Goal: Information Seeking & Learning: Learn about a topic

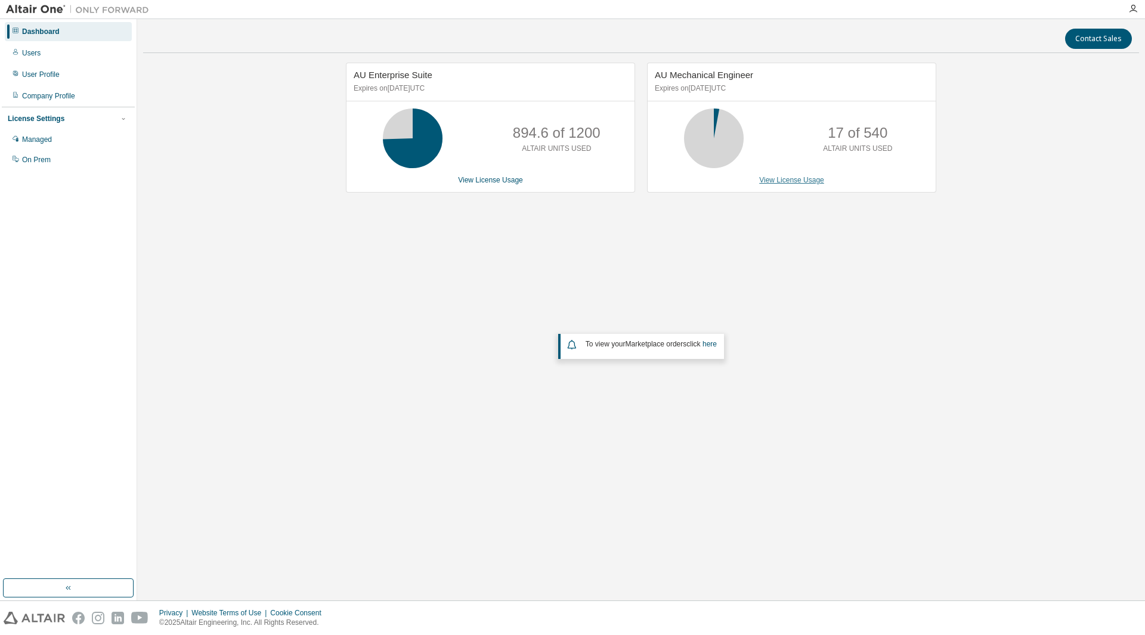
click at [773, 179] on link "View License Usage" at bounding box center [791, 180] width 65 height 8
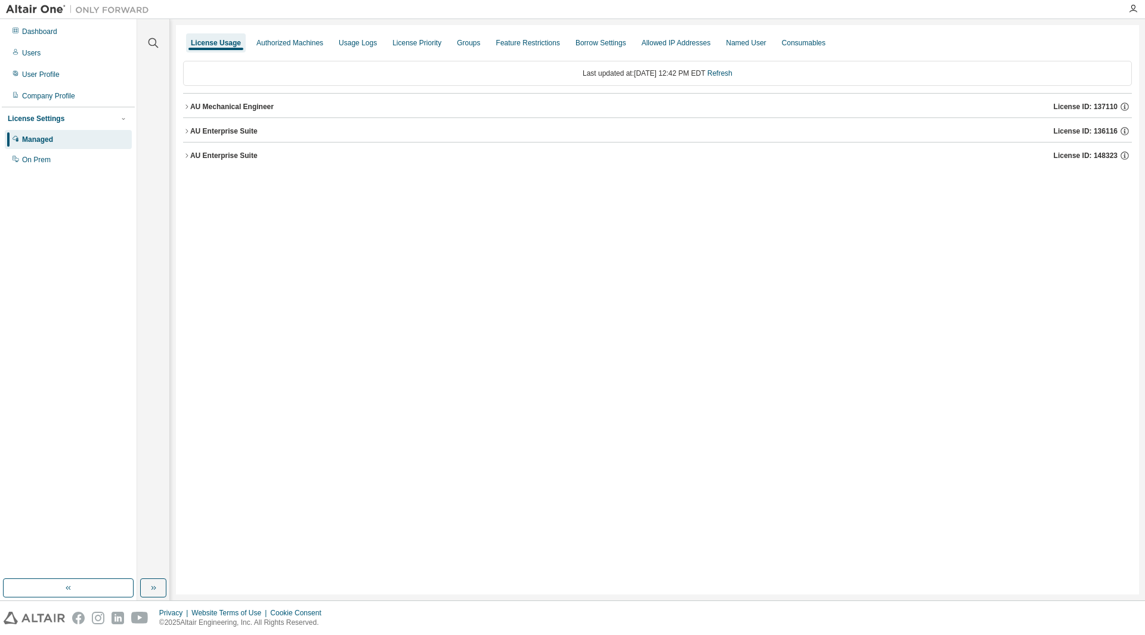
click at [190, 107] on div "AU Mechanical Engineer" at bounding box center [231, 107] width 83 height 10
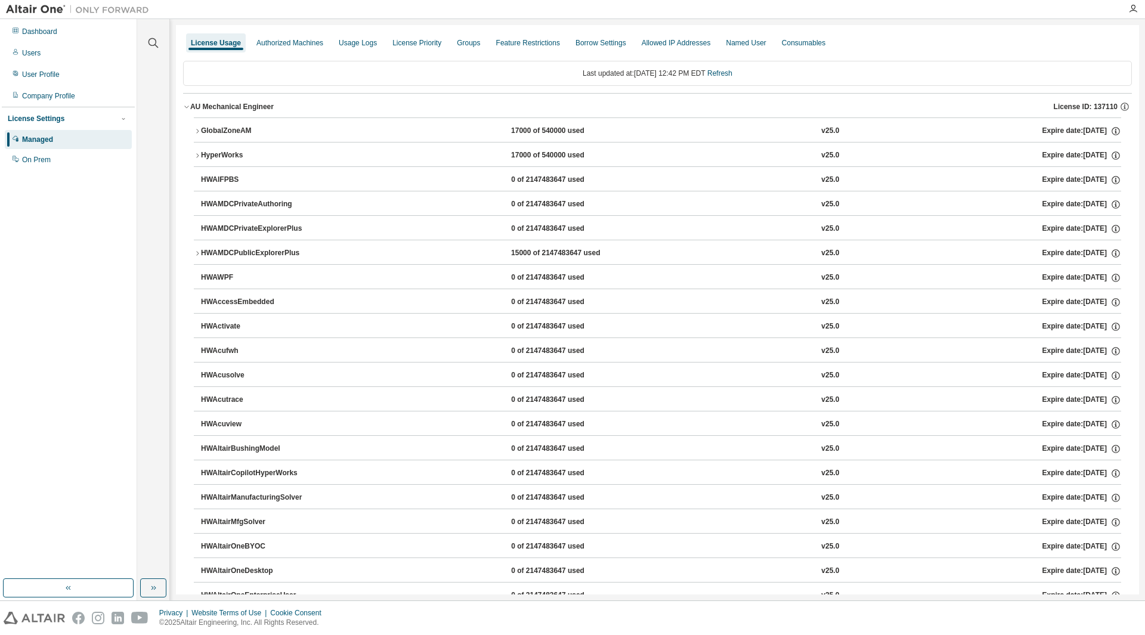
click at [199, 132] on icon "button" at bounding box center [197, 131] width 7 height 7
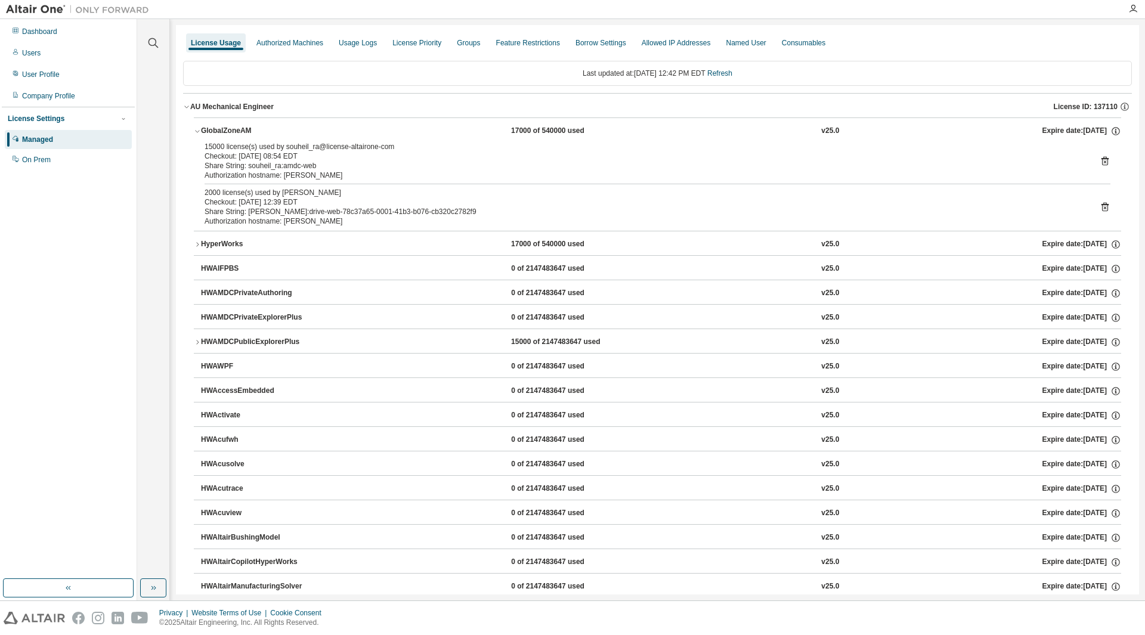
click at [207, 252] on button "HyperWorks 17000 of 540000 used v25.0 Expire date: [DATE]" at bounding box center [657, 244] width 927 height 26
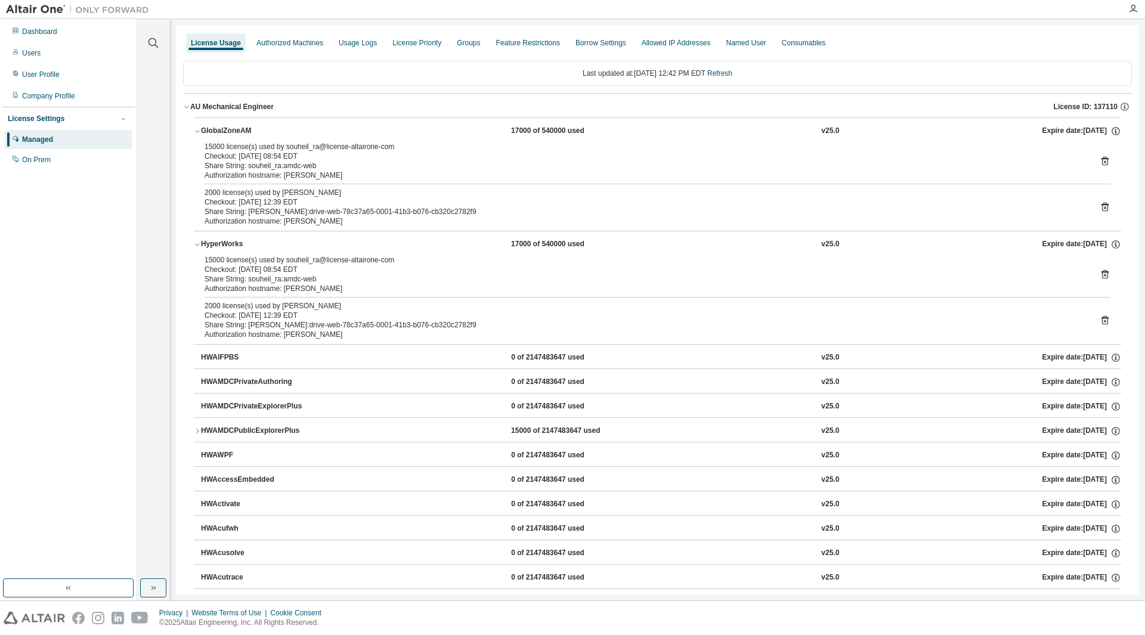
click at [207, 252] on button "HyperWorks 17000 of 540000 used v25.0 Expire date: [DATE]" at bounding box center [657, 244] width 927 height 26
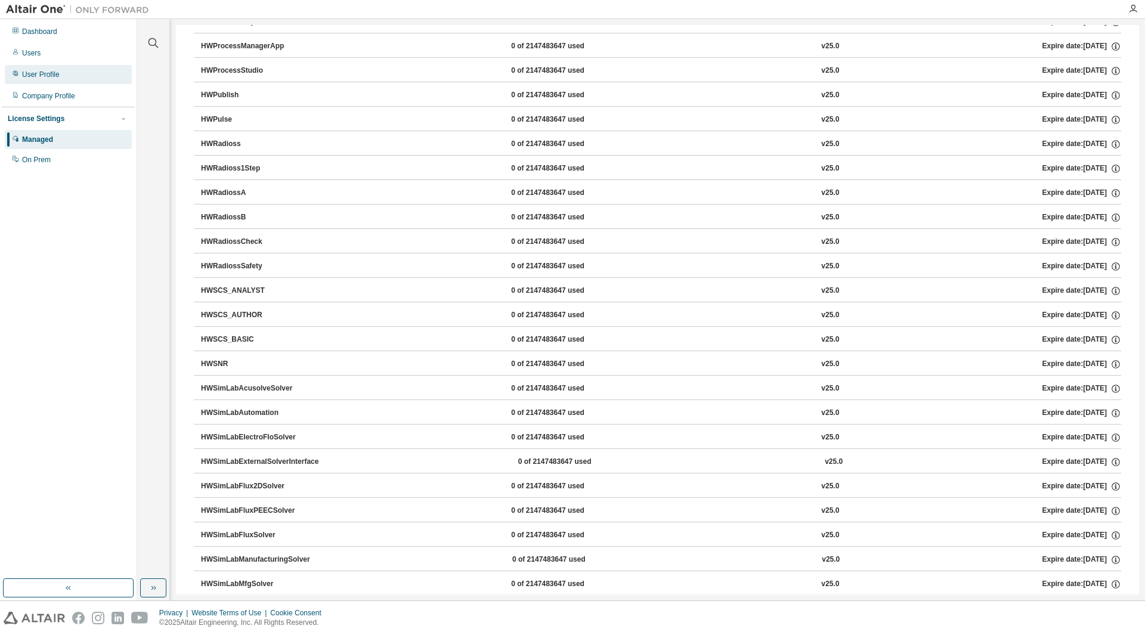
scroll to position [8407, 0]
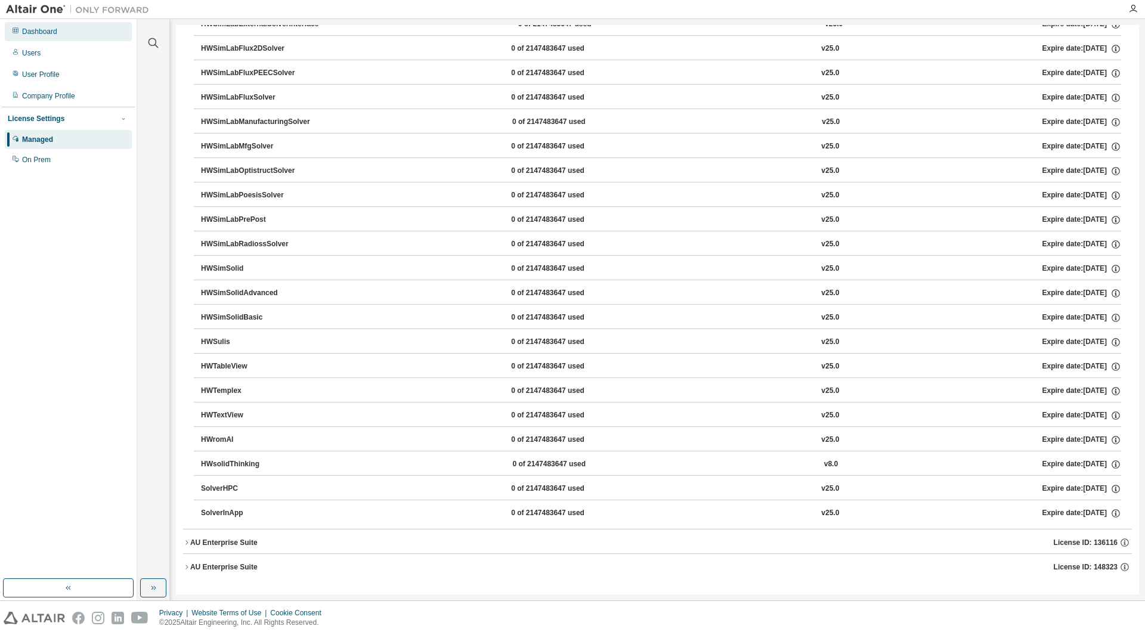
click at [52, 30] on div "Dashboard" at bounding box center [39, 32] width 35 height 10
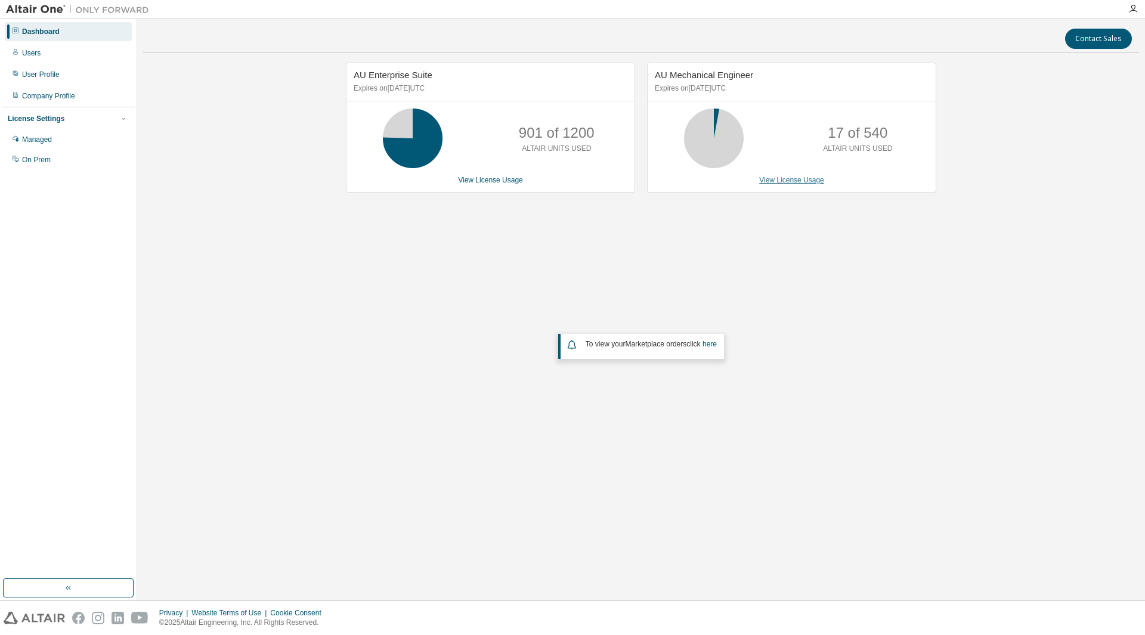
click at [790, 182] on link "View License Usage" at bounding box center [791, 180] width 65 height 8
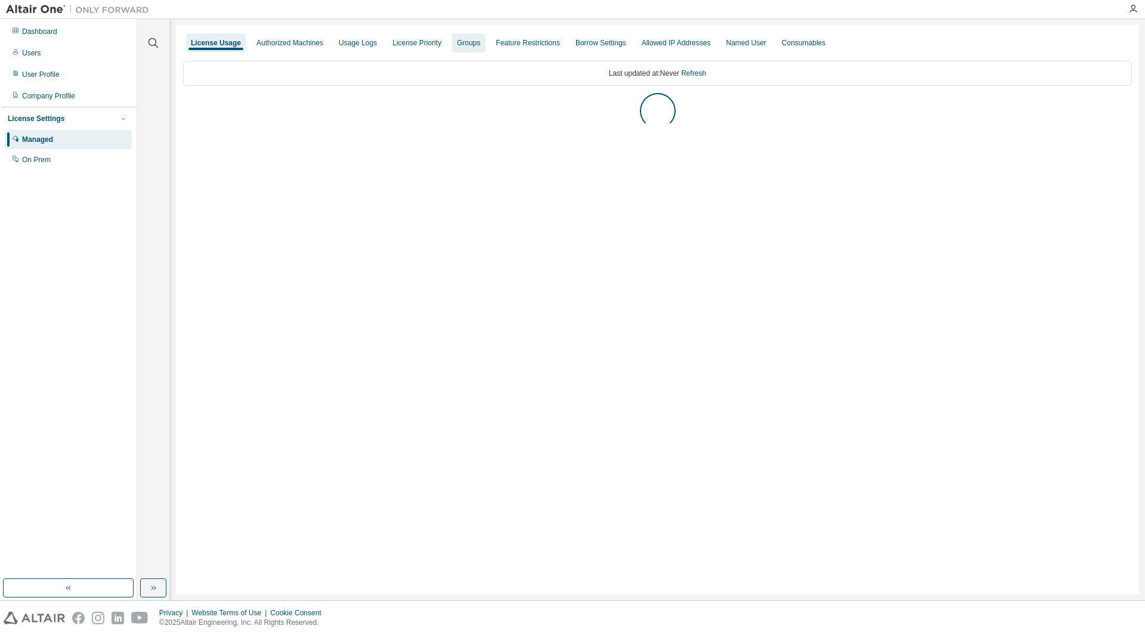
click at [478, 45] on div "Groups" at bounding box center [468, 43] width 23 height 10
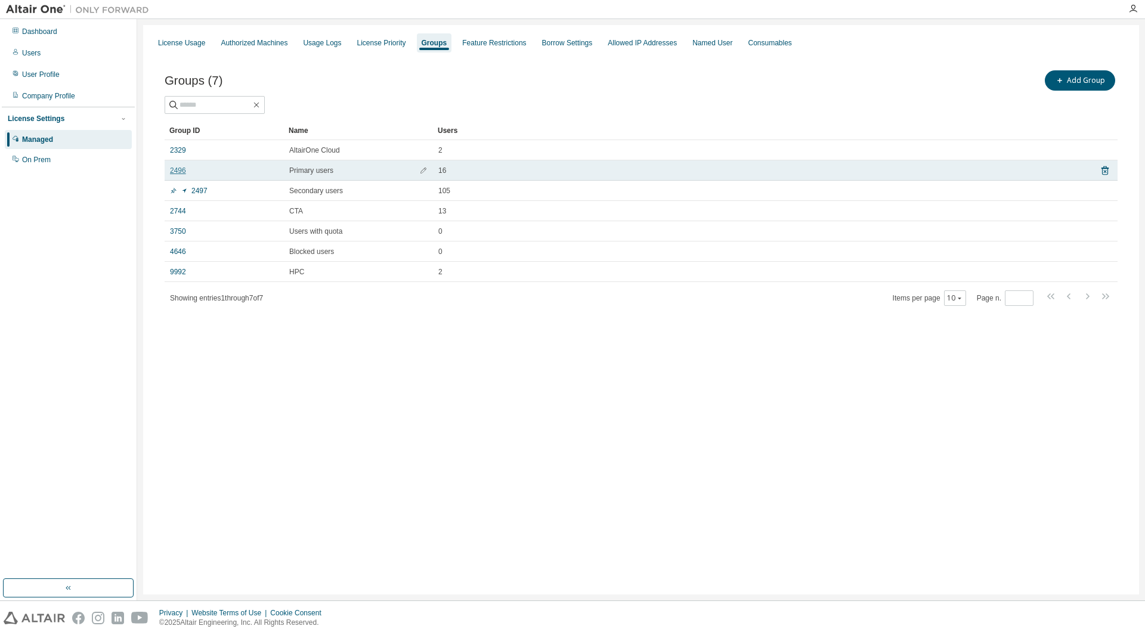
click at [177, 170] on link "2496" at bounding box center [178, 171] width 16 height 10
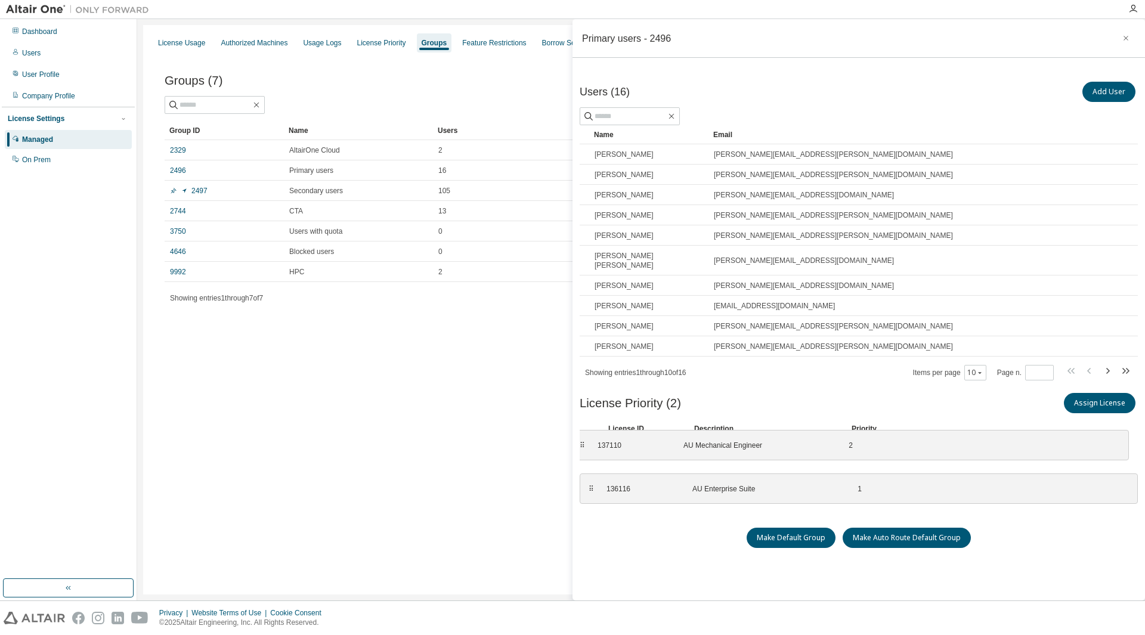
drag, startPoint x: 587, startPoint y: 482, endPoint x: 578, endPoint y: 435, distance: 47.9
click at [578, 435] on div "Users (16) Add User Clear Load Save Save As Field Operator Value Select filter …" at bounding box center [858, 328] width 572 height 517
click at [32, 38] on div "Dashboard" at bounding box center [68, 31] width 127 height 19
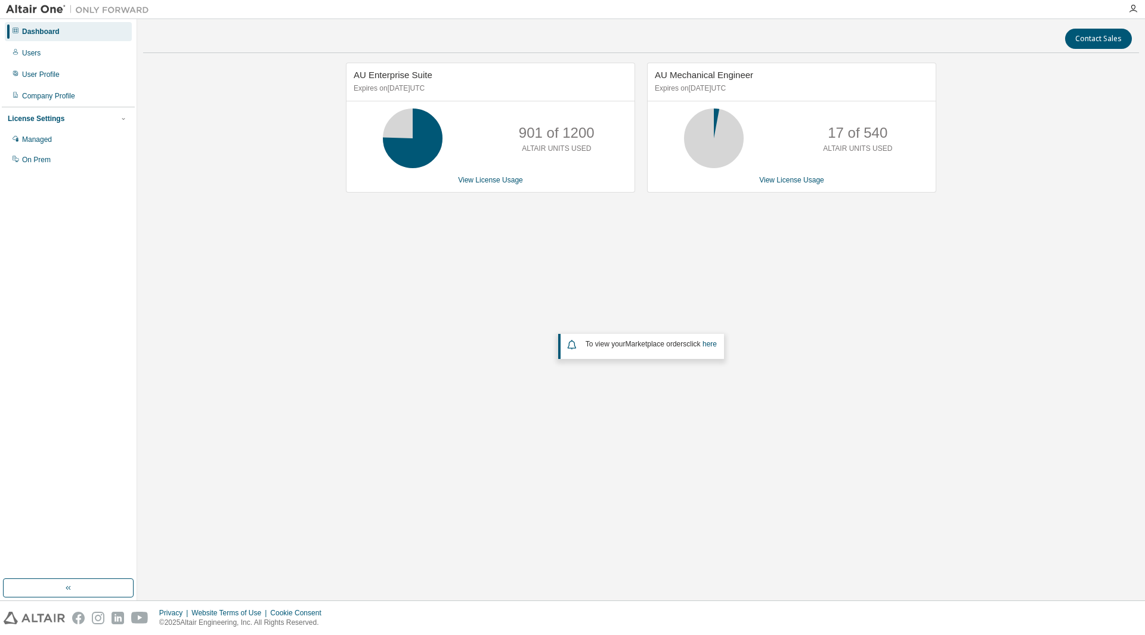
click at [45, 64] on div "Dashboard Users User Profile Company Profile License Settings Managed On Prem" at bounding box center [68, 96] width 133 height 150
click at [46, 56] on div "Users" at bounding box center [68, 53] width 127 height 19
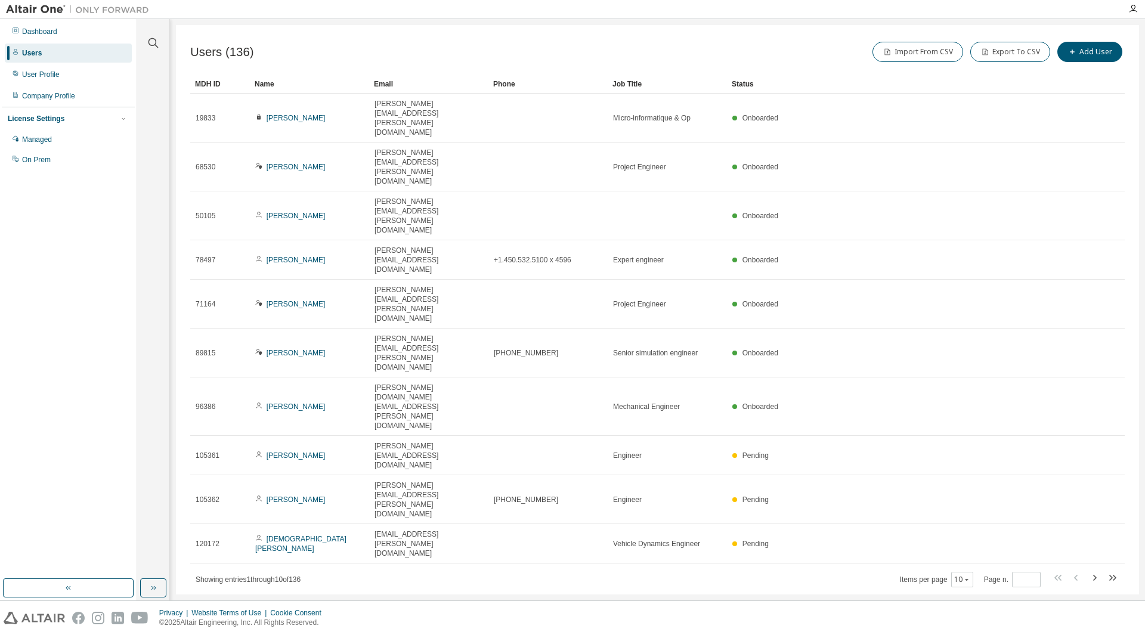
click at [38, 53] on div "Users" at bounding box center [32, 53] width 20 height 10
click at [29, 139] on div "Managed" at bounding box center [37, 140] width 30 height 10
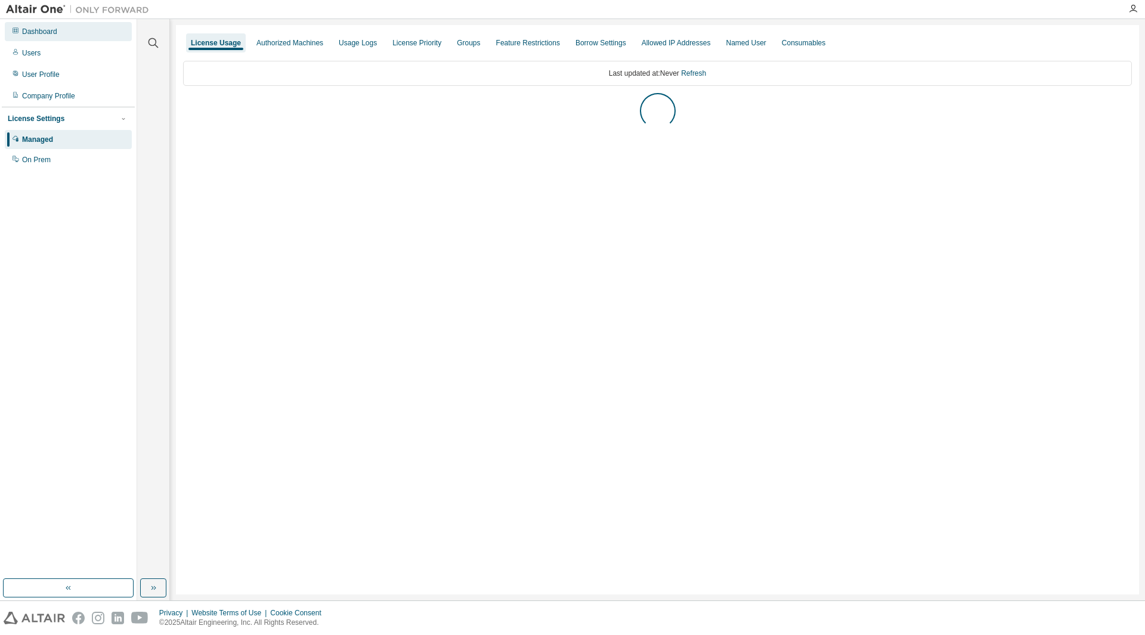
click at [39, 29] on div "Dashboard" at bounding box center [39, 32] width 35 height 10
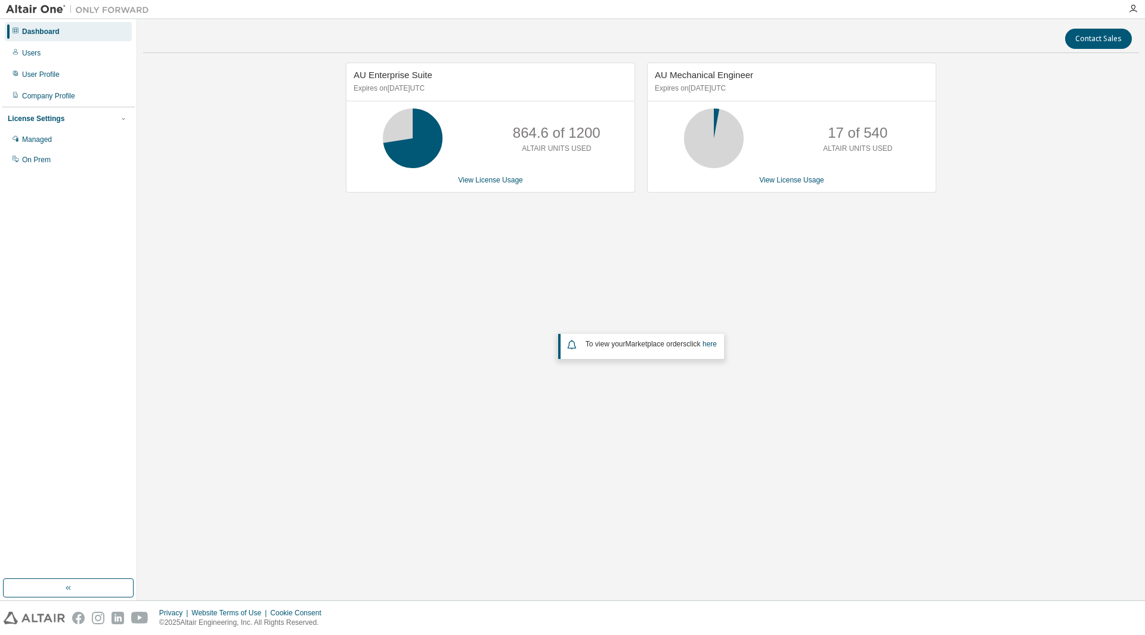
click at [780, 187] on div "AU Mechanical Engineer Expires on [DATE] UTC 17 of 540 ALTAIR UNITS USED View L…" at bounding box center [791, 128] width 289 height 130
click at [784, 184] on link "View License Usage" at bounding box center [791, 180] width 65 height 8
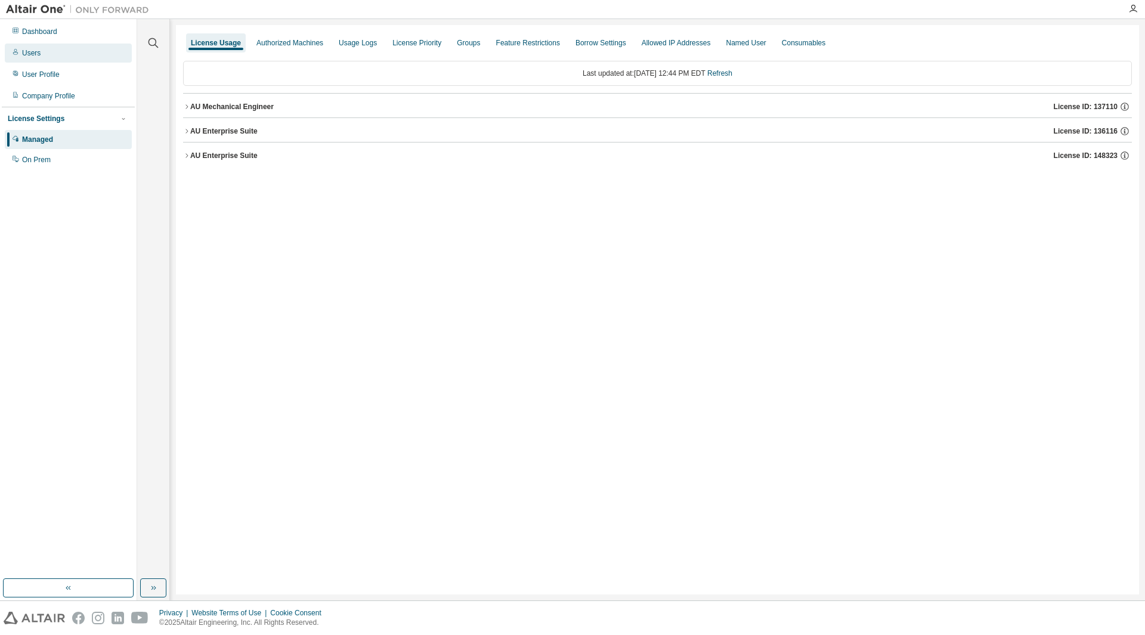
click at [17, 51] on icon at bounding box center [15, 52] width 5 height 6
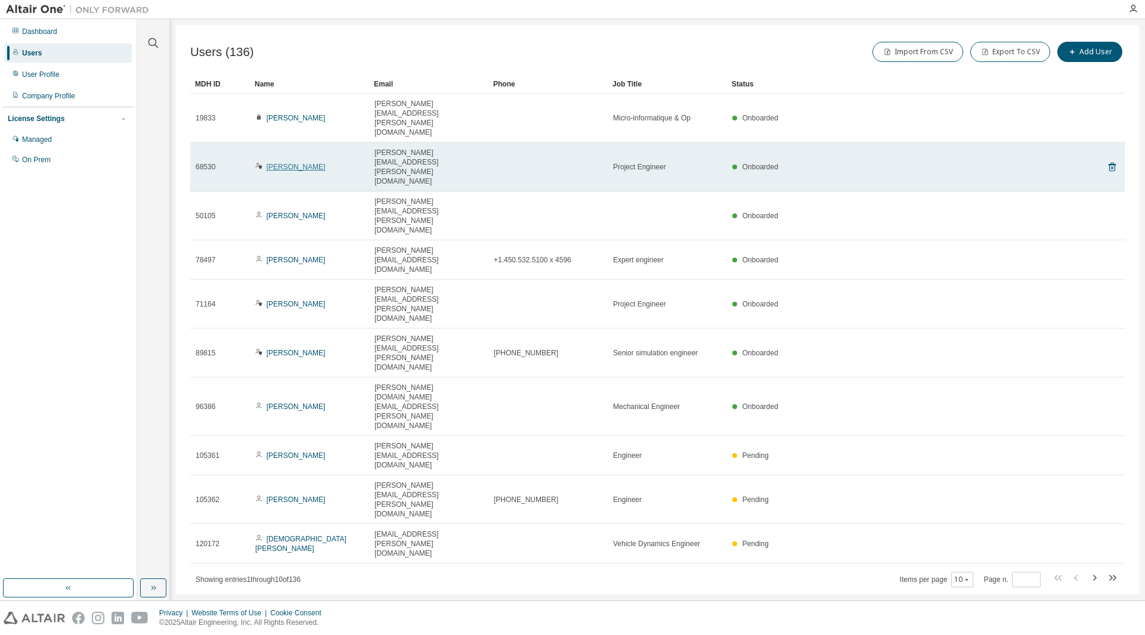
click at [275, 163] on link "[PERSON_NAME]" at bounding box center [295, 167] width 59 height 8
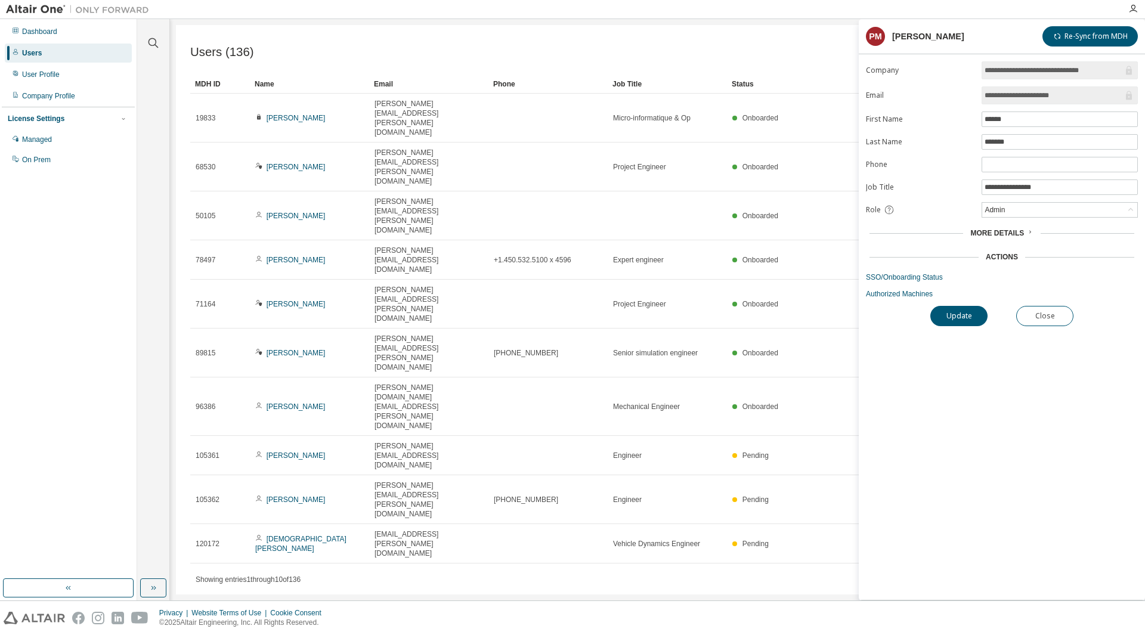
click at [1020, 237] on span "More Details" at bounding box center [997, 233] width 54 height 8
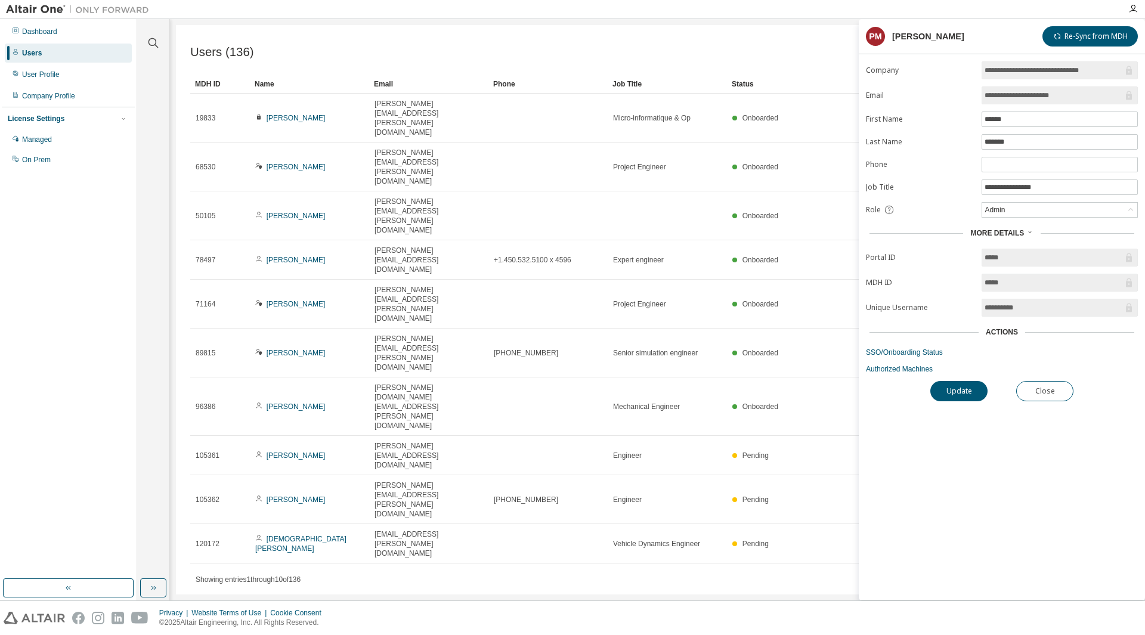
click at [1020, 237] on span "More Details" at bounding box center [997, 233] width 54 height 8
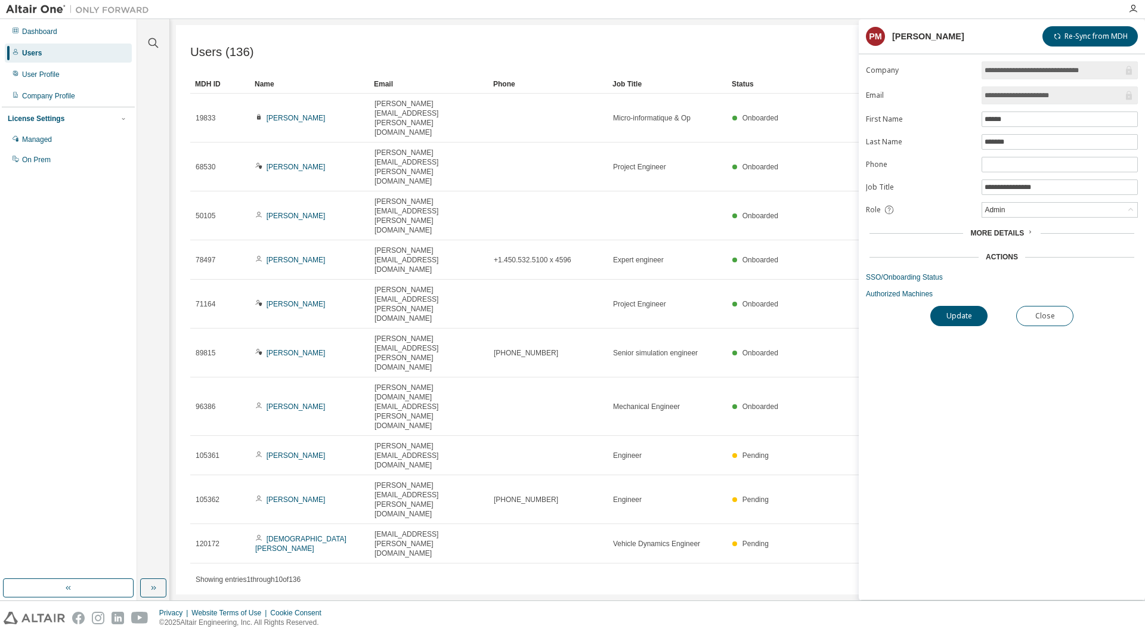
click at [1006, 252] on div "Actions" at bounding box center [1001, 257] width 32 height 10
